Goal: Information Seeking & Learning: Learn about a topic

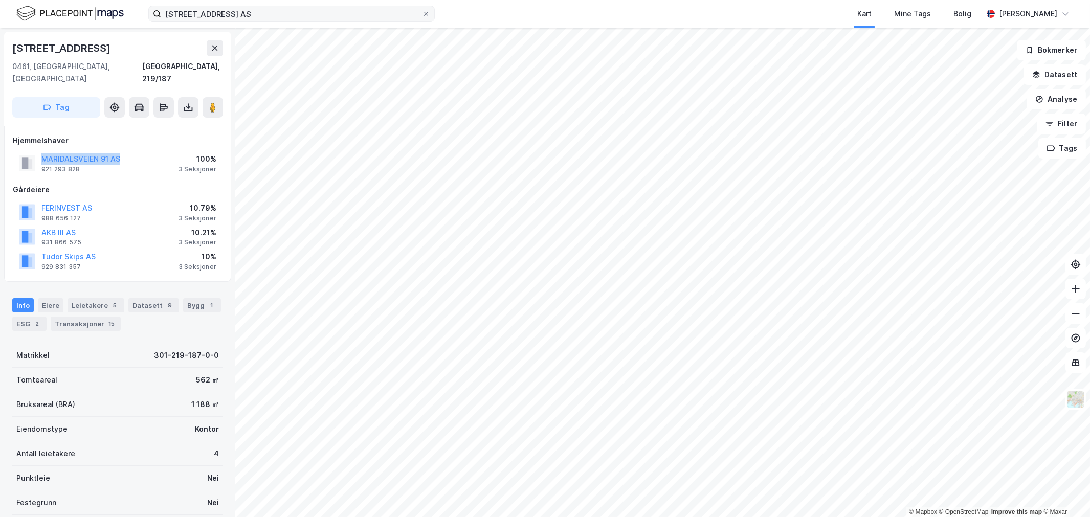
scroll to position [1, 0]
click at [195, 17] on input "[STREET_ADDRESS] AS" at bounding box center [291, 13] width 261 height 15
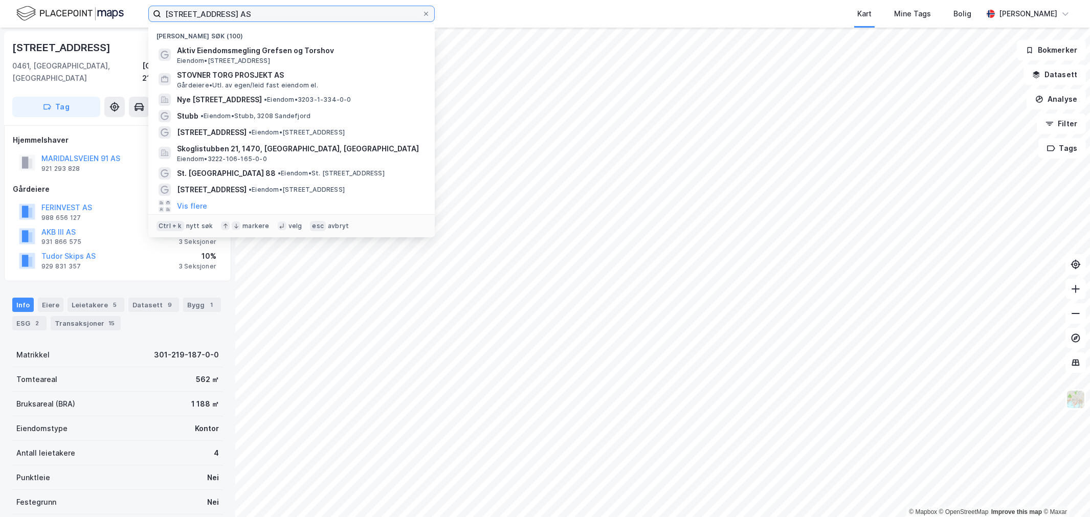
click at [195, 17] on input "[STREET_ADDRESS] AS" at bounding box center [291, 13] width 261 height 15
paste input "verrveien [STREET_ADDRESS]"
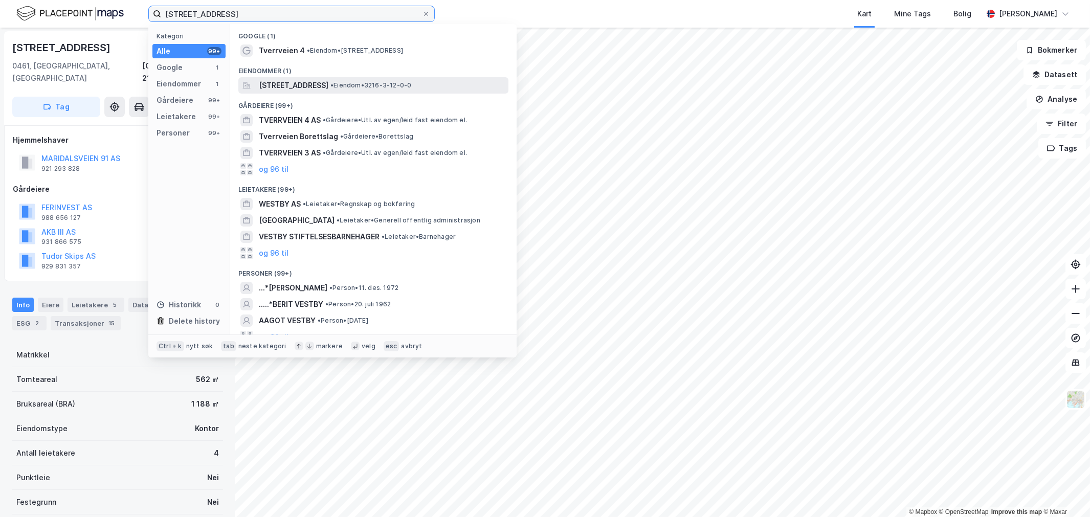
type input "[STREET_ADDRESS]"
click at [252, 80] on div at bounding box center [246, 85] width 12 height 12
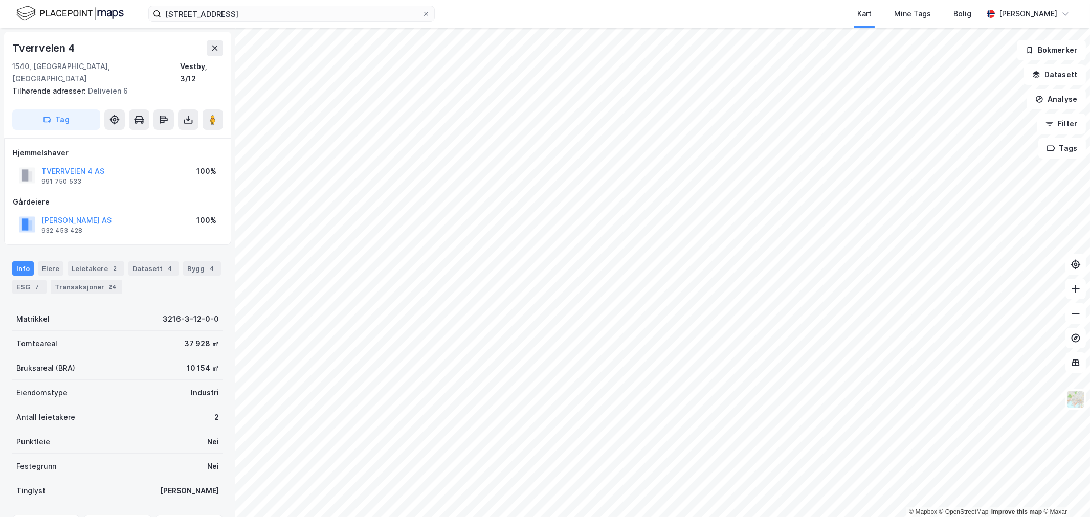
scroll to position [1, 0]
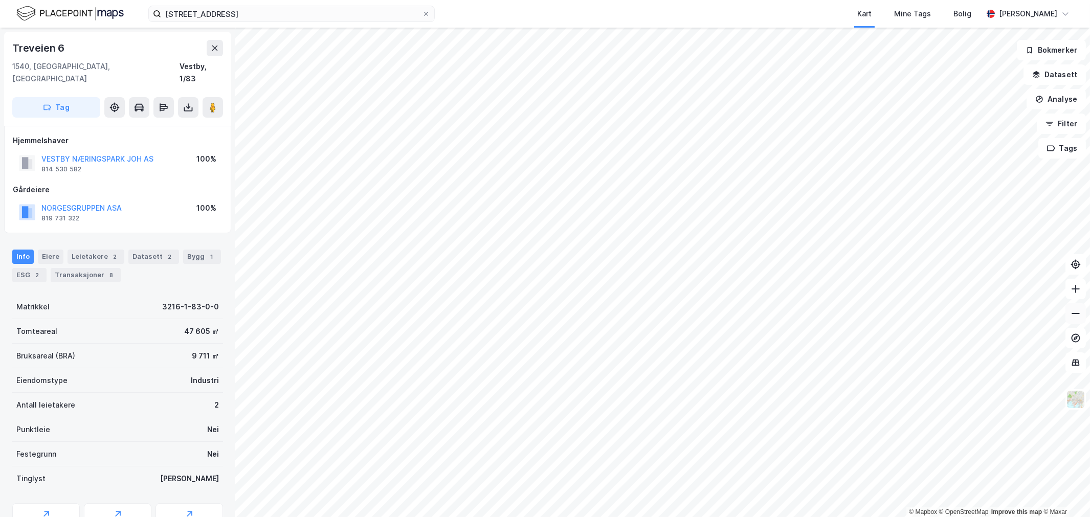
scroll to position [1, 0]
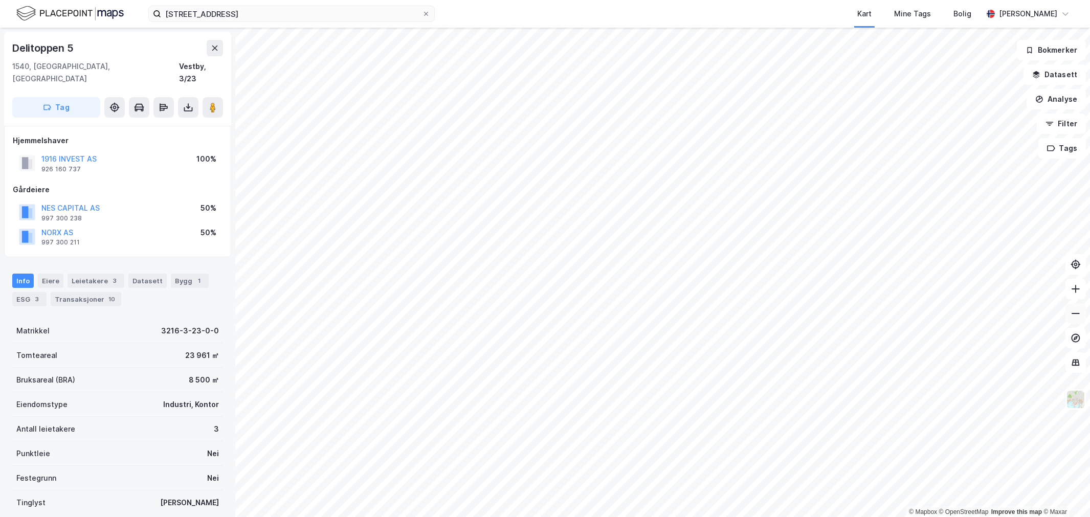
scroll to position [1, 0]
drag, startPoint x: 109, startPoint y: 150, endPoint x: 40, endPoint y: 148, distance: 69.1
click at [40, 150] on div "1916 INVEST AS 926 160 737 100%" at bounding box center [118, 162] width 210 height 25
